Goal: Navigation & Orientation: Find specific page/section

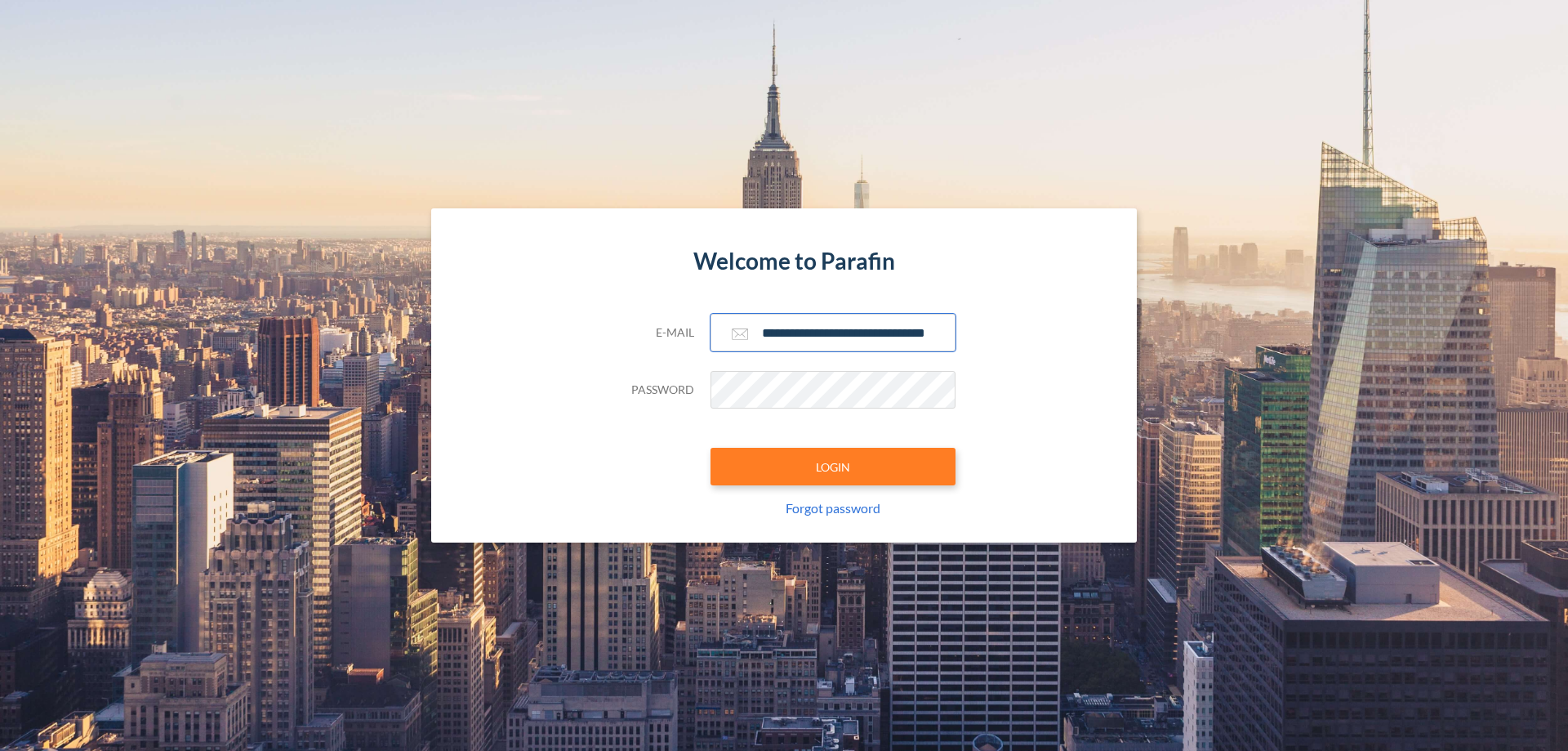
type input "**********"
click at [833, 466] on button "LOGIN" at bounding box center [833, 466] width 245 height 37
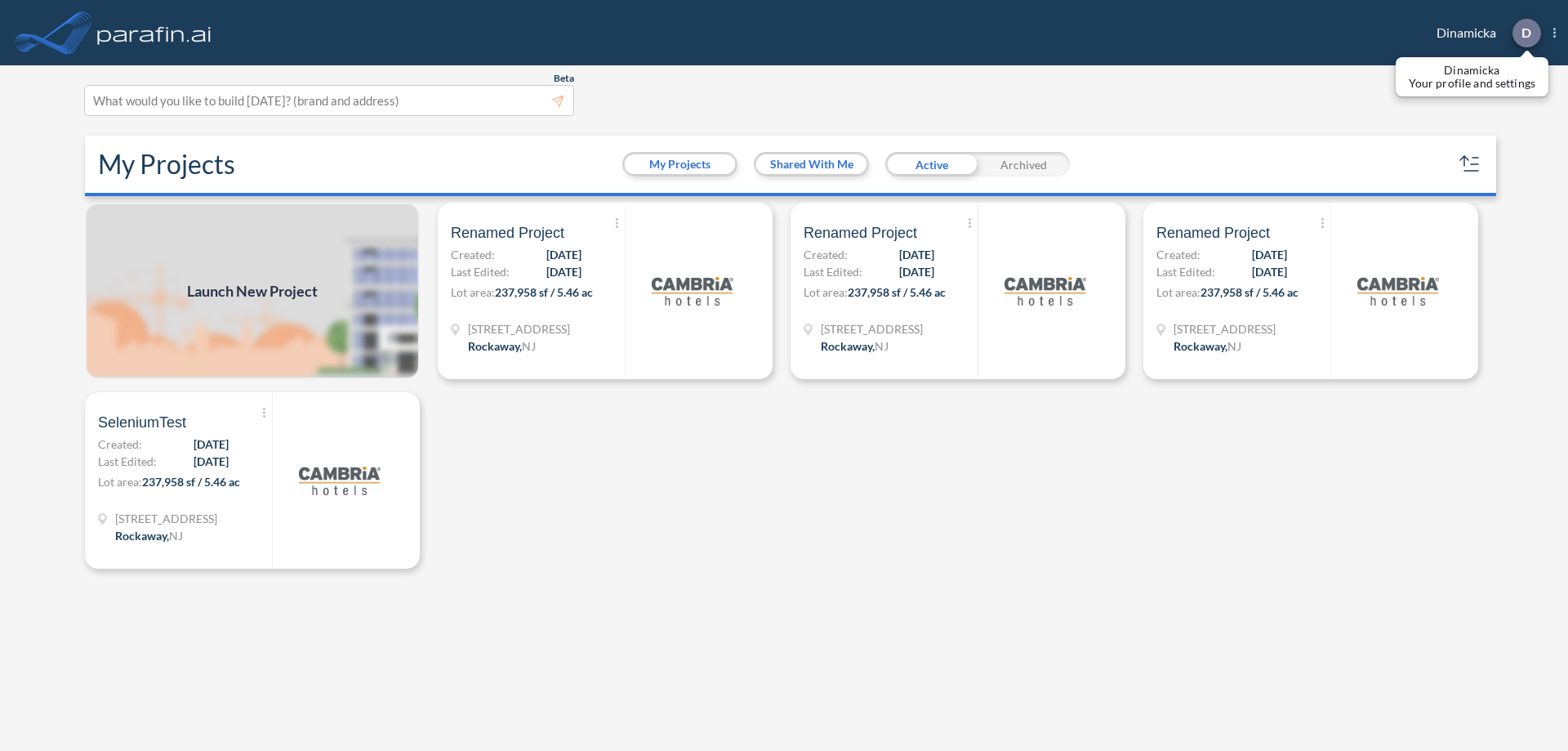
click at [1525, 33] on p "D" at bounding box center [1525, 33] width 10 height 15
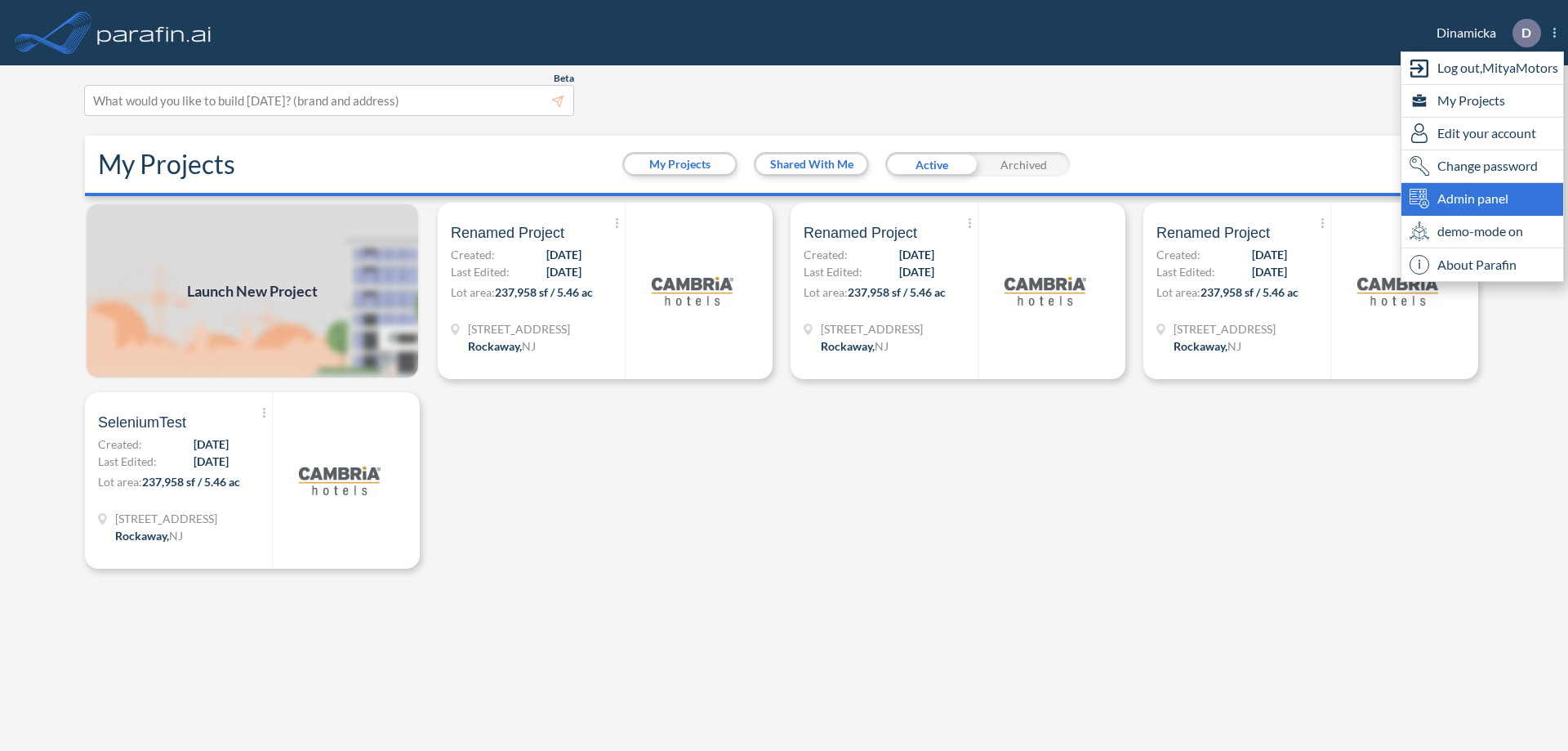
click at [1482, 199] on span "Admin panel" at bounding box center [1473, 199] width 71 height 20
